Goal: Task Accomplishment & Management: Use online tool/utility

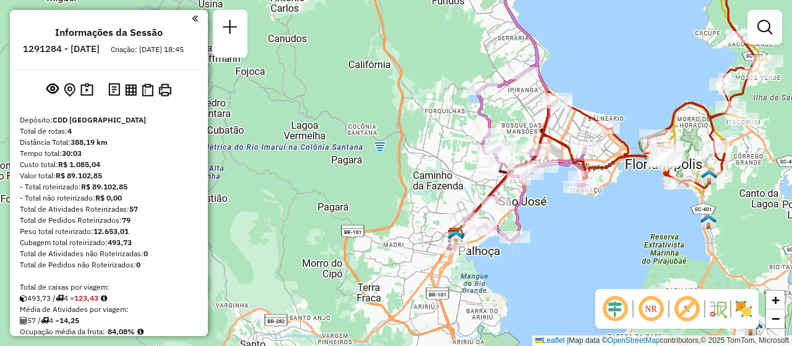
scroll to position [364, 0]
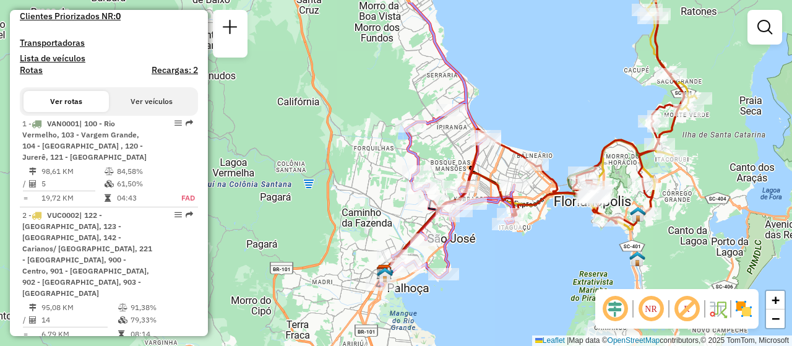
drag, startPoint x: 556, startPoint y: 253, endPoint x: 504, endPoint y: 267, distance: 54.5
click at [513, 282] on div "Janela de atendimento Grade de atendimento Capacidade Transportadoras Veículos …" at bounding box center [396, 173] width 792 height 346
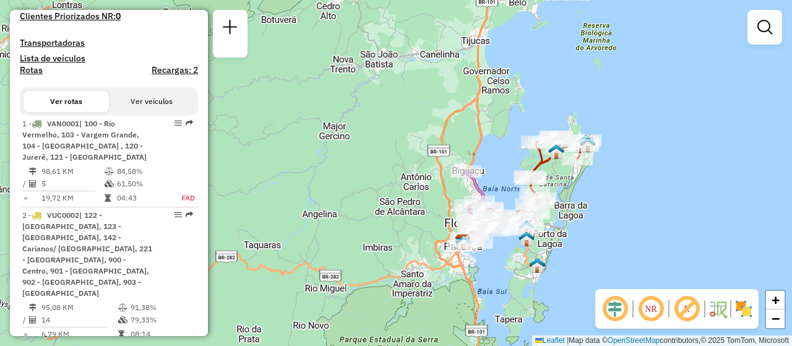
drag, startPoint x: 695, startPoint y: 167, endPoint x: 555, endPoint y: 230, distance: 152.7
click at [555, 231] on div "Janela de atendimento Grade de atendimento Capacidade Transportadoras Veículos …" at bounding box center [396, 173] width 792 height 346
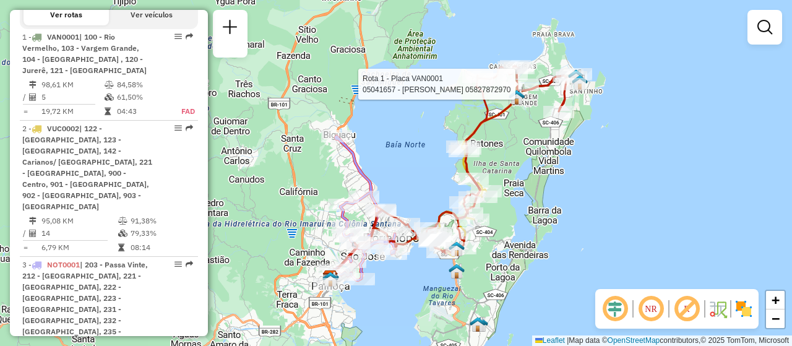
select select "**********"
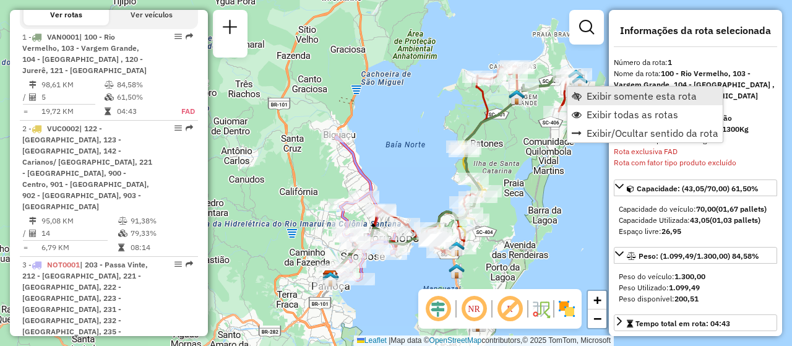
scroll to position [482, 0]
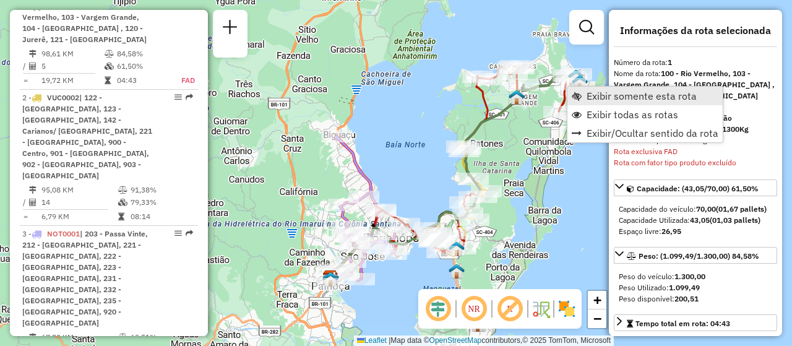
click at [606, 91] on span "Exibir somente esta rota" at bounding box center [642, 96] width 110 height 10
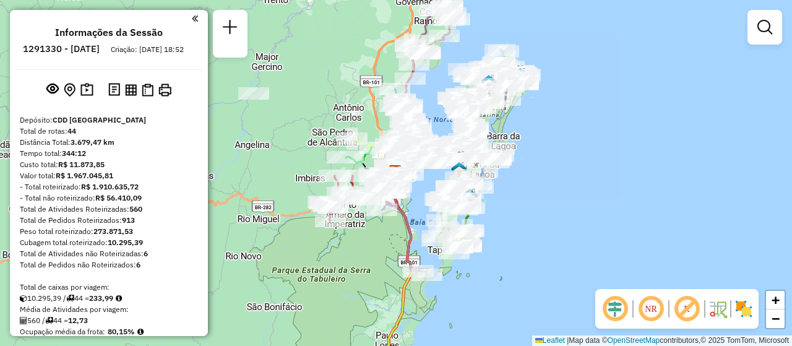
scroll to position [371, 0]
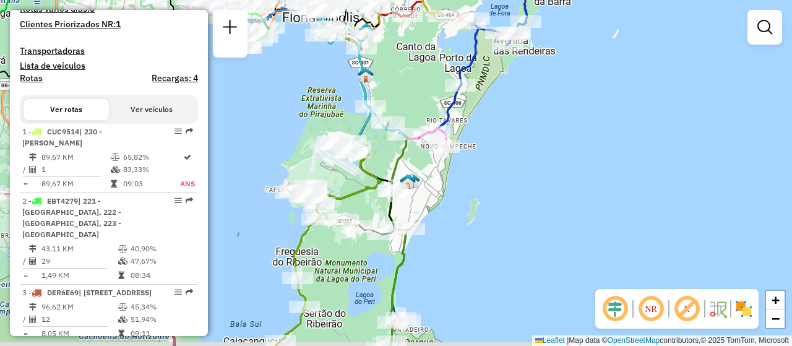
drag, startPoint x: 469, startPoint y: 240, endPoint x: 519, endPoint y: 219, distance: 54.6
click at [519, 219] on div "Janela de atendimento Grade de atendimento Capacidade Transportadoras Veículos …" at bounding box center [396, 173] width 792 height 346
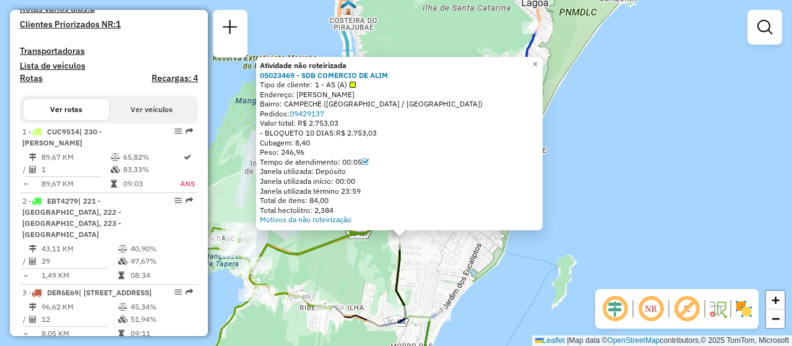
drag, startPoint x: 537, startPoint y: 188, endPoint x: 545, endPoint y: 255, distance: 68.0
click at [545, 255] on div "Atividade não roteirizada 05023469 - SDB COMERCIO DE ALIM Tipo de cliente: 1 - …" at bounding box center [396, 173] width 792 height 346
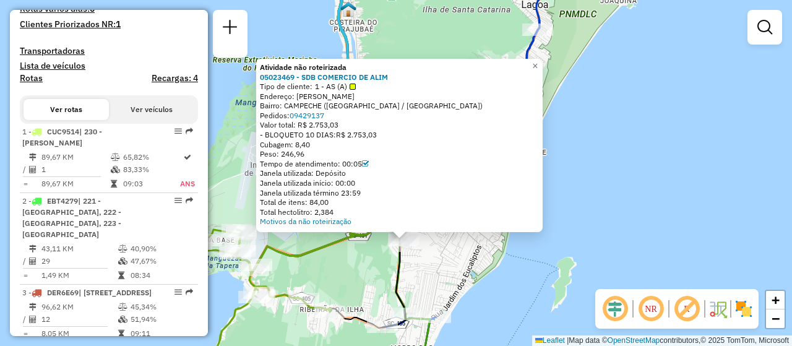
click at [679, 194] on div "Atividade não roteirizada 05023469 - SDB COMERCIO DE ALIM Tipo de cliente: 1 - …" at bounding box center [396, 173] width 792 height 346
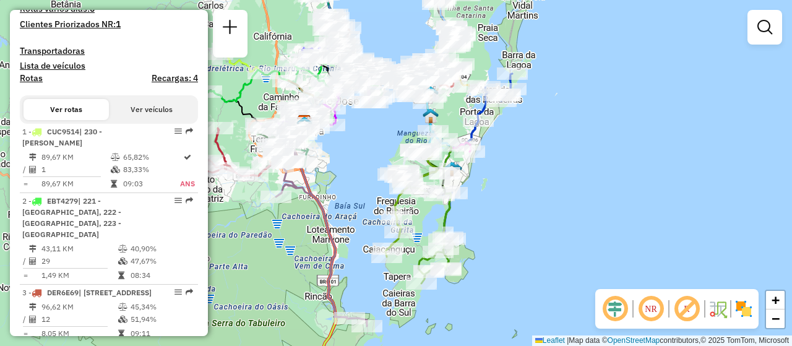
scroll to position [2571, 0]
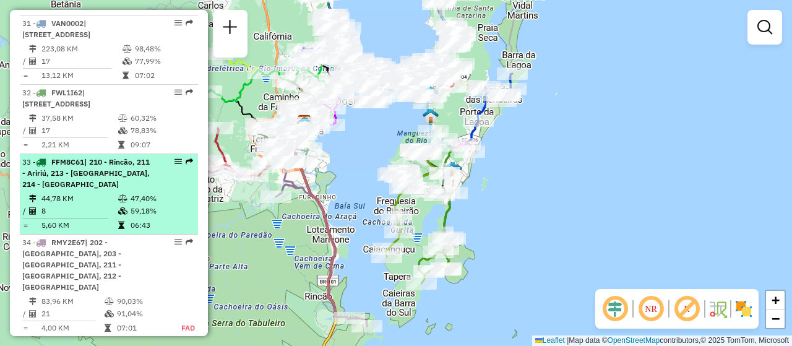
click at [175, 165] on em at bounding box center [178, 161] width 7 height 7
select select "**********"
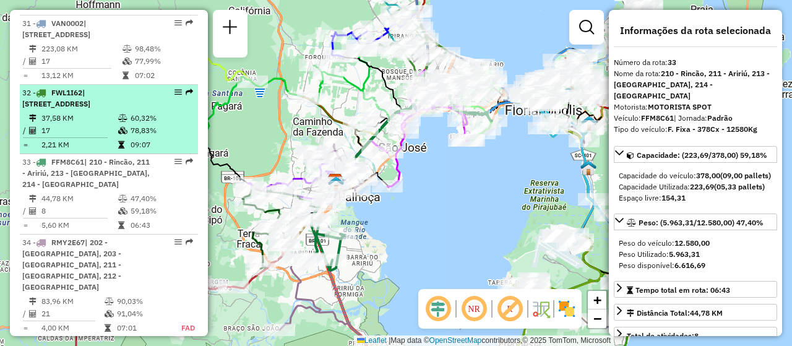
click at [175, 95] on em at bounding box center [178, 92] width 7 height 7
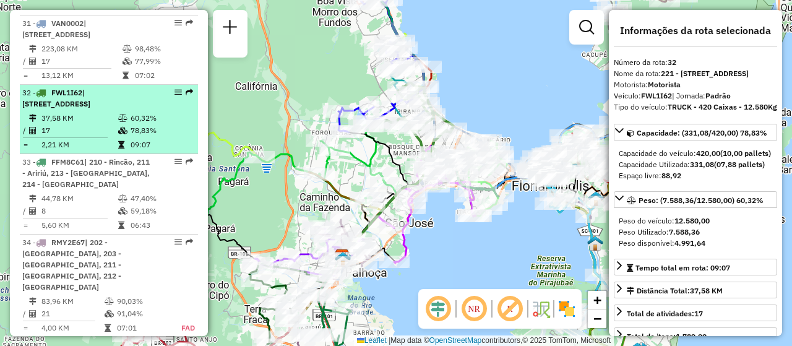
drag, startPoint x: 169, startPoint y: 90, endPoint x: 143, endPoint y: 104, distance: 29.3
click at [141, 105] on div "32 - FWL1I62 | 221 - [STREET_ADDRESS]" at bounding box center [87, 98] width 131 height 22
drag, startPoint x: 180, startPoint y: 95, endPoint x: 160, endPoint y: 108, distance: 23.4
click at [156, 106] on div "32 - FWL1I62 | 221 - [STREET_ADDRESS]" at bounding box center [108, 98] width 173 height 22
